Goal: Task Accomplishment & Management: Complete application form

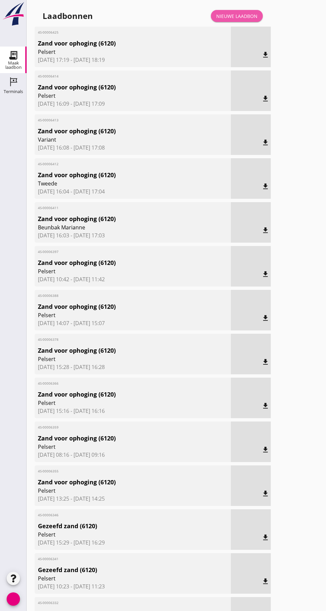
click at [239, 15] on font "Nieuwe laadbon" at bounding box center [236, 16] width 41 height 6
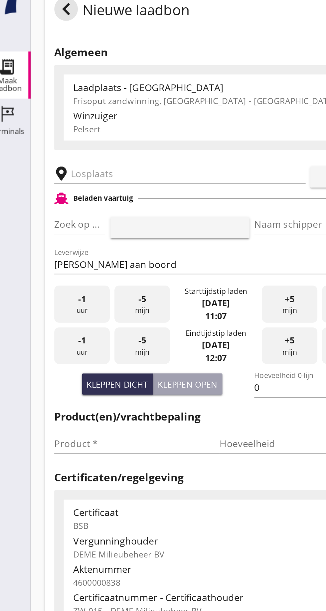
click at [61, 115] on input "text" at bounding box center [106, 115] width 114 height 11
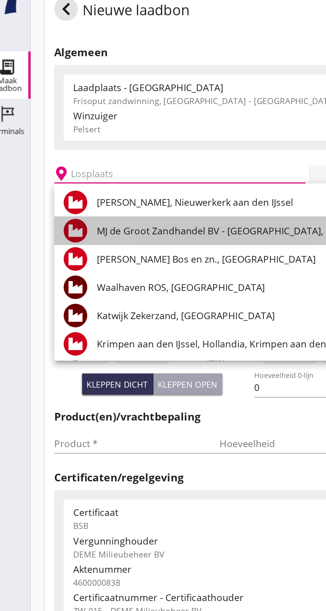
click at [119, 150] on font "MJ de Groot Zandhandel BV - [GEOGRAPHIC_DATA], [GEOGRAPHIC_DATA]" at bounding box center [155, 147] width 182 height 7
type input "[PERSON_NAME] Zandhandel B.V. - Spaansepolder, [GEOGRAPHIC_DATA]"
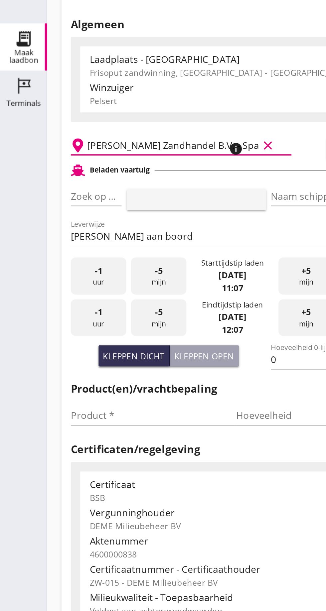
click at [62, 149] on div "Zoek op (scheeps)naam pijl_drop_down" at bounding box center [54, 144] width 29 height 11
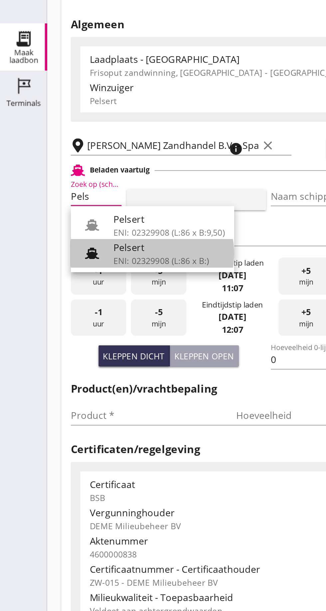
click at [83, 179] on font "ENI: 02329908 (L:86 x B:)" at bounding box center [91, 180] width 54 height 6
type input "Pelsert"
type input "[PERSON_NAME]"
type input "1087"
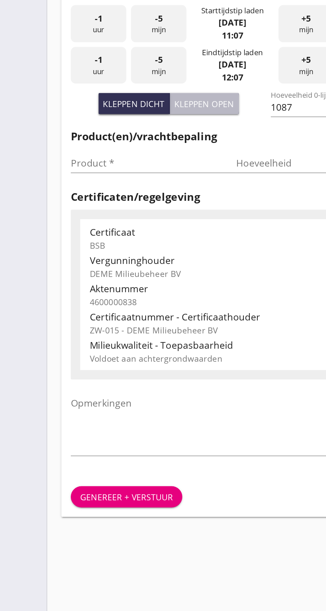
type input "Pelsert"
click at [124, 231] on font "Kleppen open" at bounding box center [115, 234] width 34 height 6
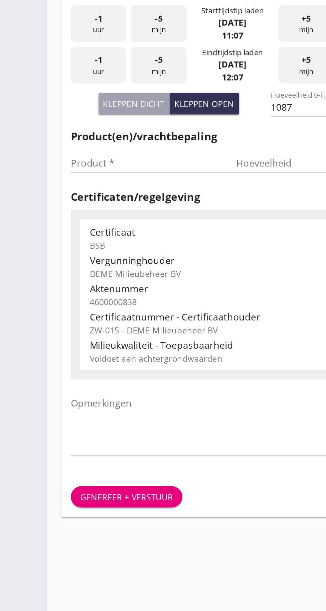
type input "725"
click at [55, 267] on input "Product *" at bounding box center [82, 267] width 84 height 11
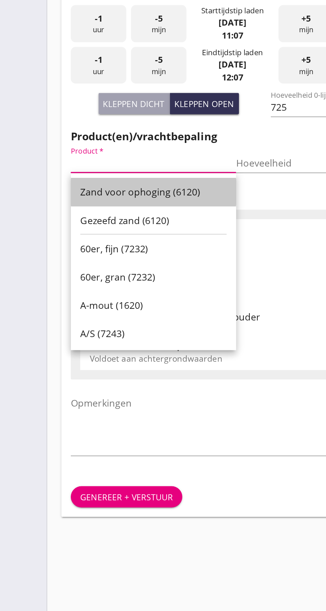
click at [90, 284] on font "Zand voor ophoging (6120)" at bounding box center [78, 283] width 67 height 7
type input "Zand voor ophoging (6120)"
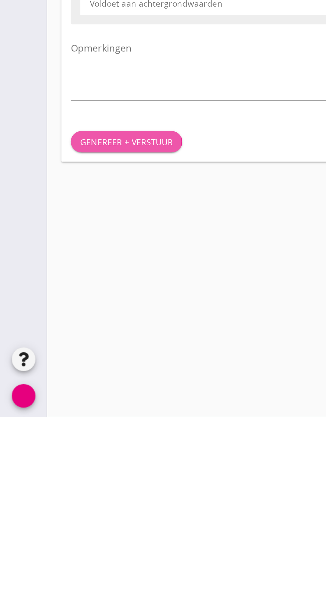
click at [74, 455] on font "Genereer + verstuur" at bounding box center [71, 455] width 52 height 6
